Goal: Navigation & Orientation: Find specific page/section

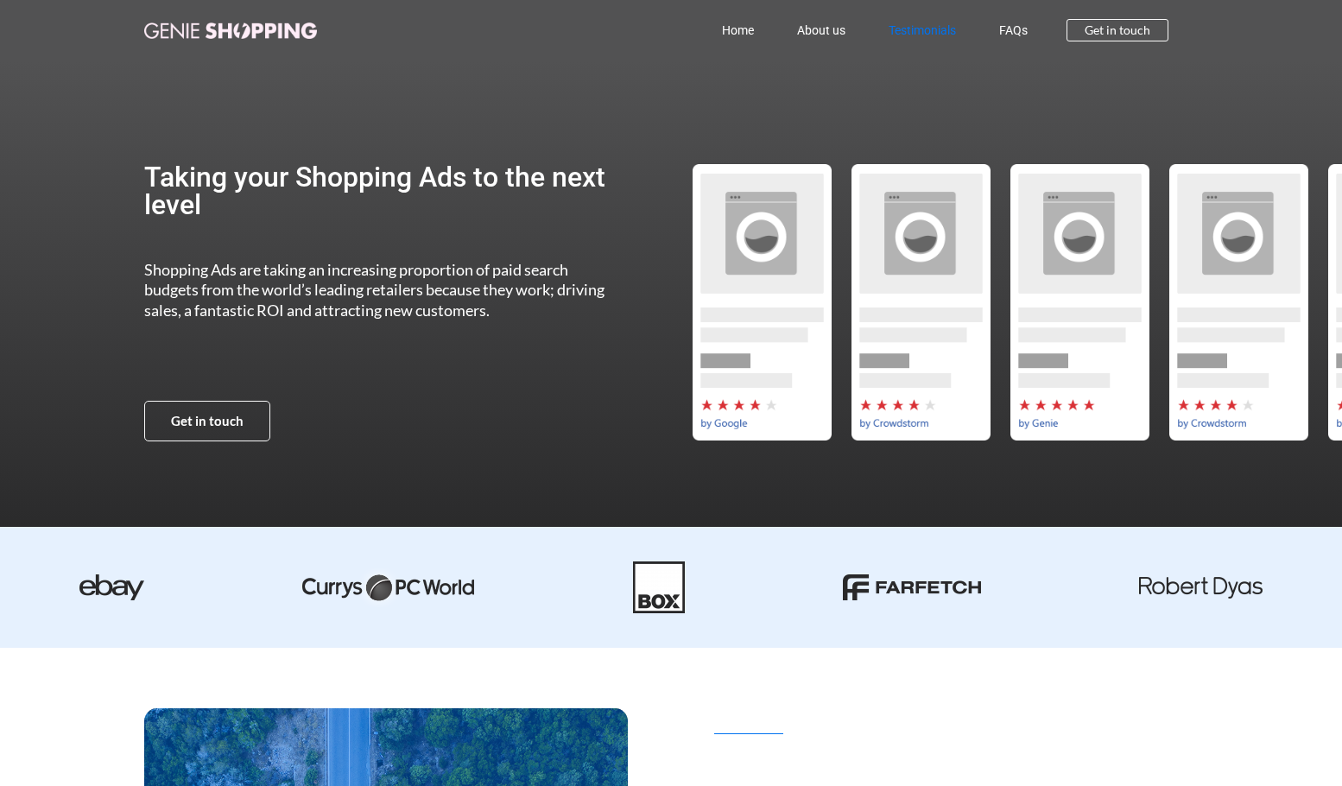
click at [906, 30] on link "Testimonials" at bounding box center [922, 30] width 111 height 40
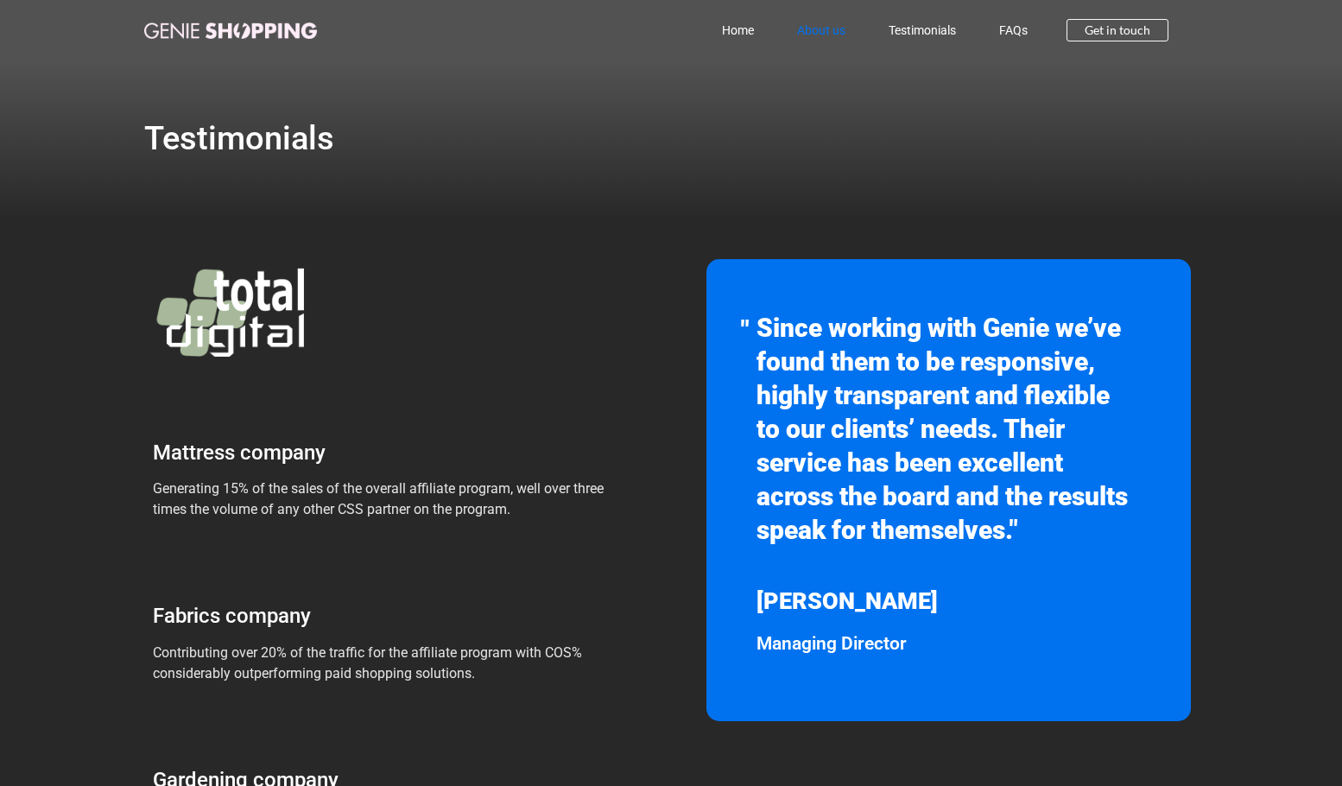
click at [829, 36] on link "About us" at bounding box center [821, 30] width 92 height 40
